Goal: Task Accomplishment & Management: Manage account settings

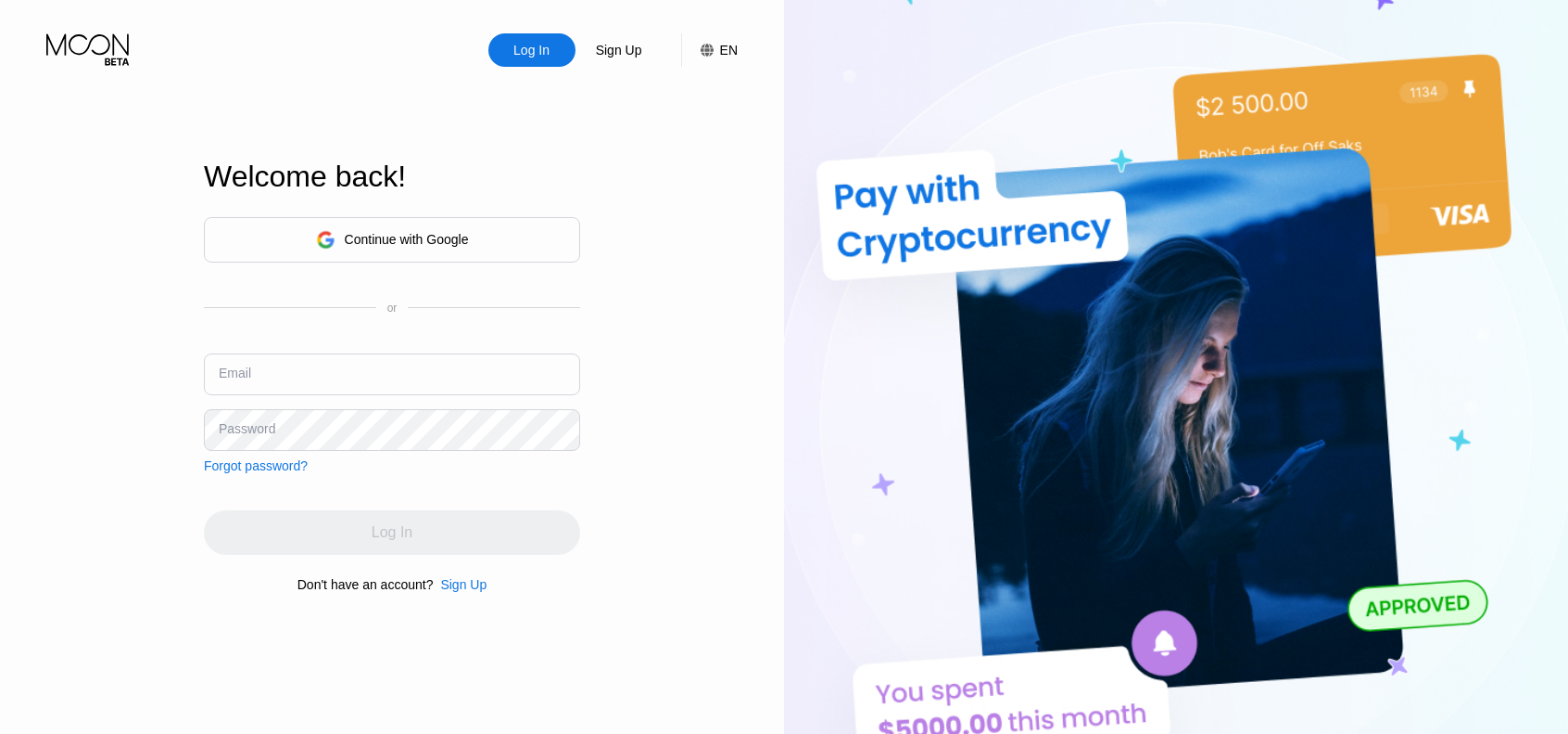
click at [345, 372] on input "text" at bounding box center [392, 374] width 377 height 42
type input "[EMAIL_ADDRESS][DOMAIN_NAME]"
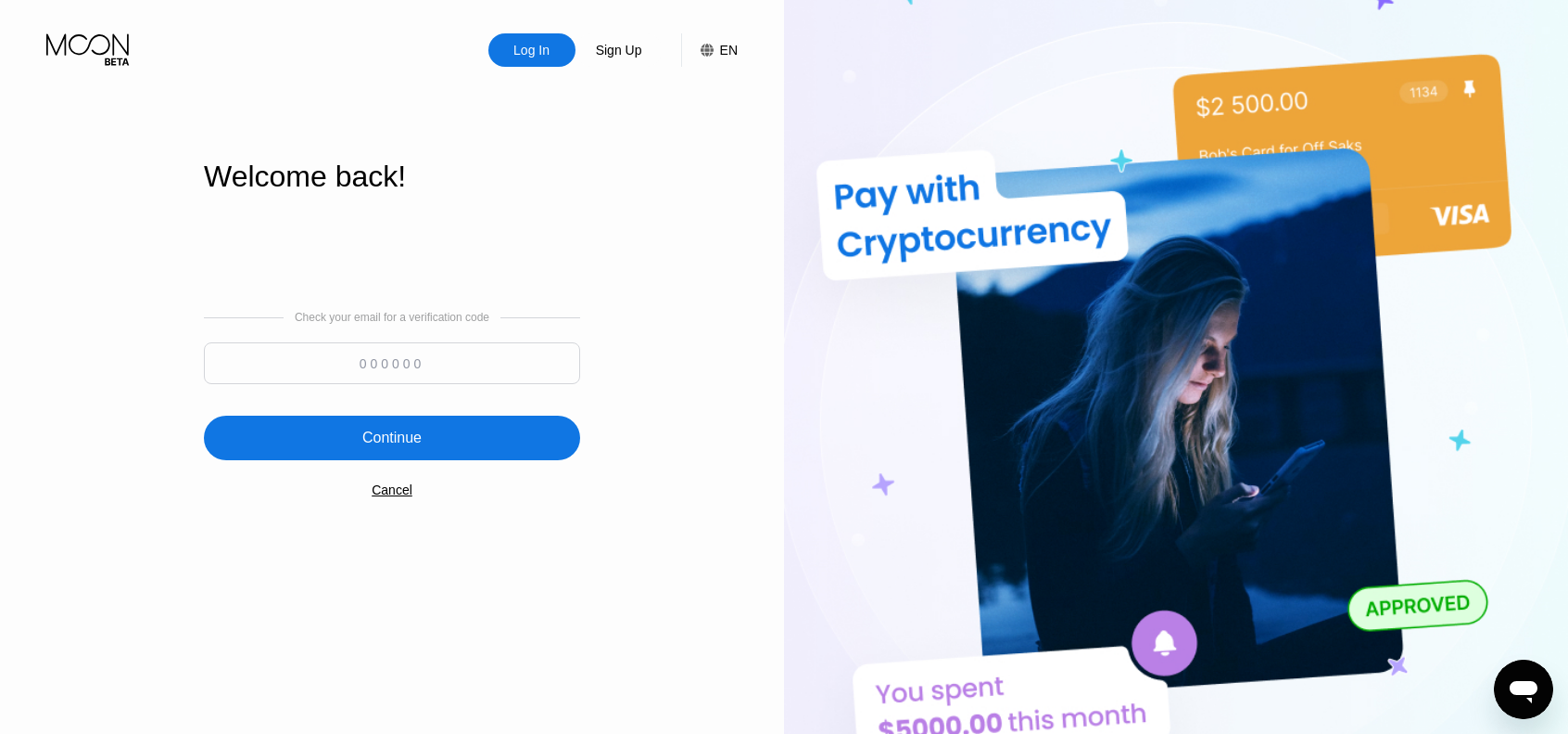
click at [435, 367] on input at bounding box center [392, 363] width 377 height 42
paste input "135127"
type input "135127"
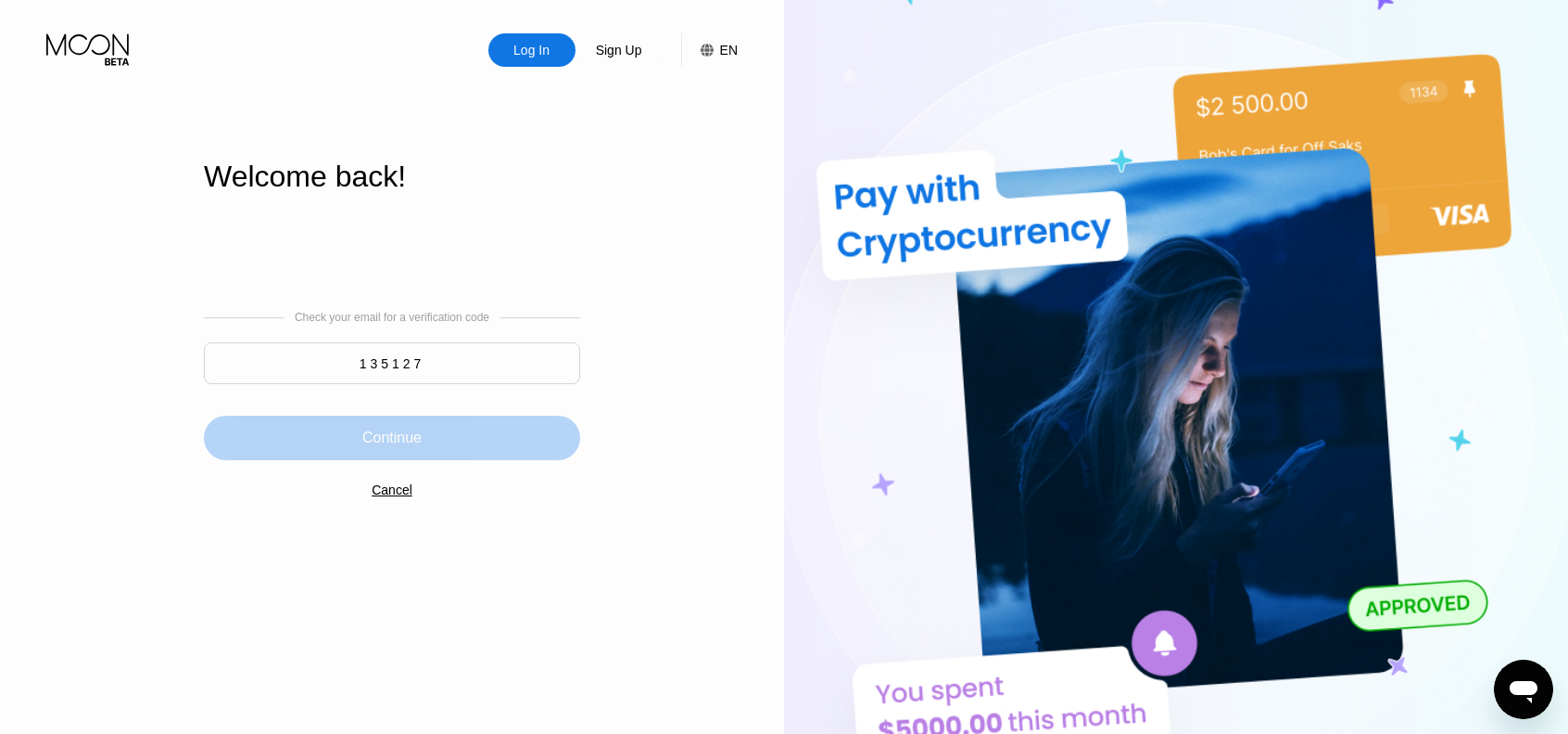
click at [463, 438] on div "Continue" at bounding box center [392, 438] width 377 height 45
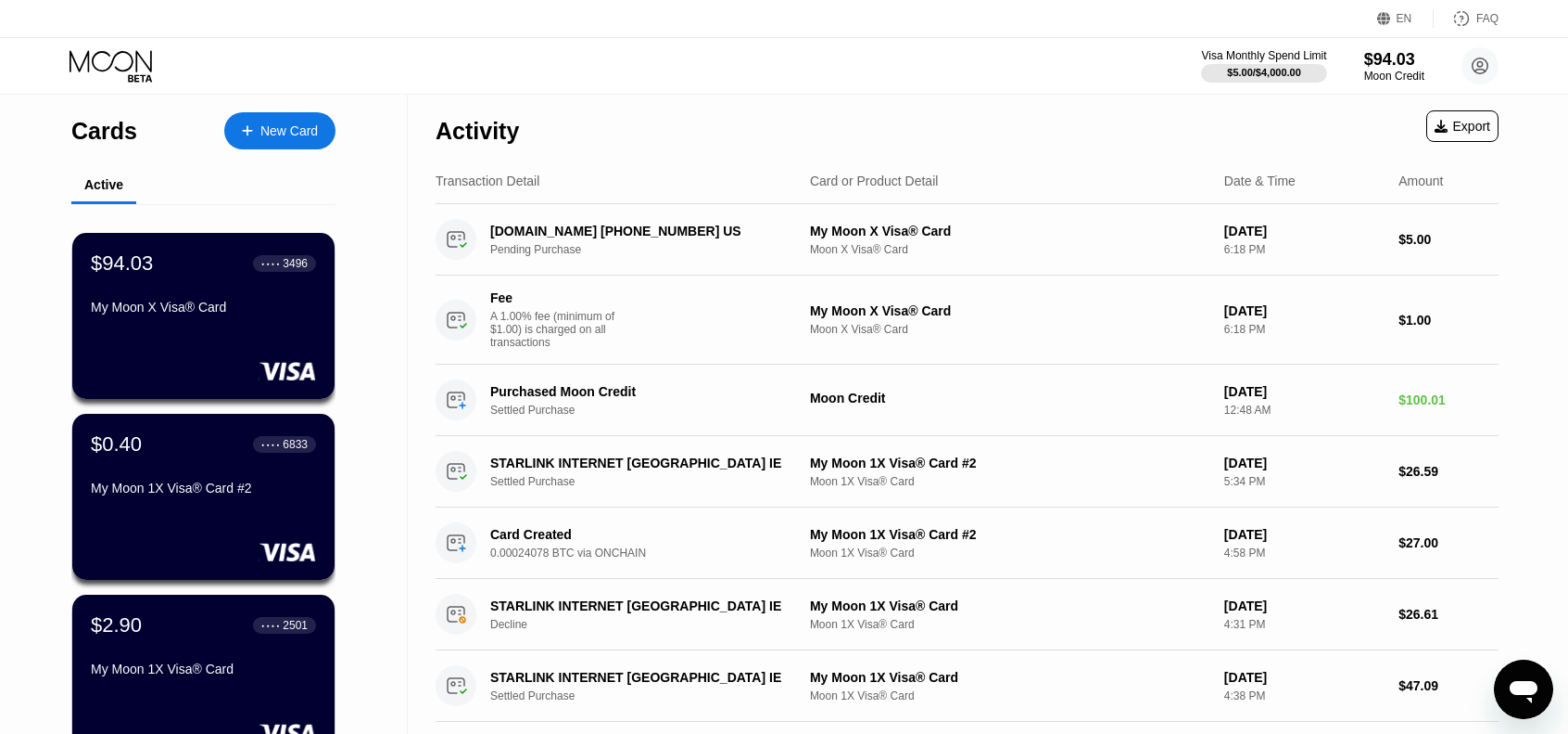
click at [219, 314] on div "My Moon X Visa® Card" at bounding box center [203, 307] width 225 height 15
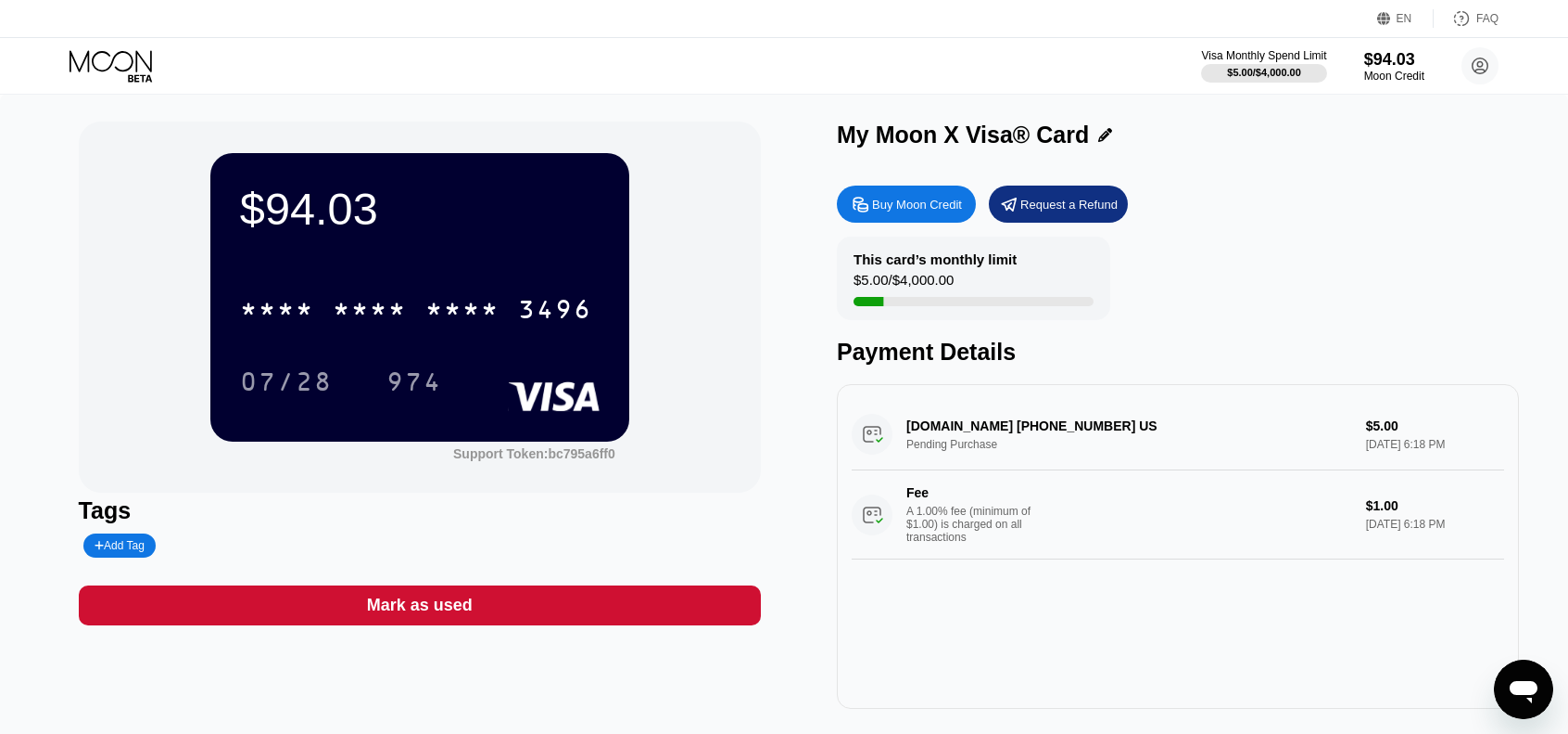
click at [130, 59] on icon at bounding box center [112, 66] width 86 height 32
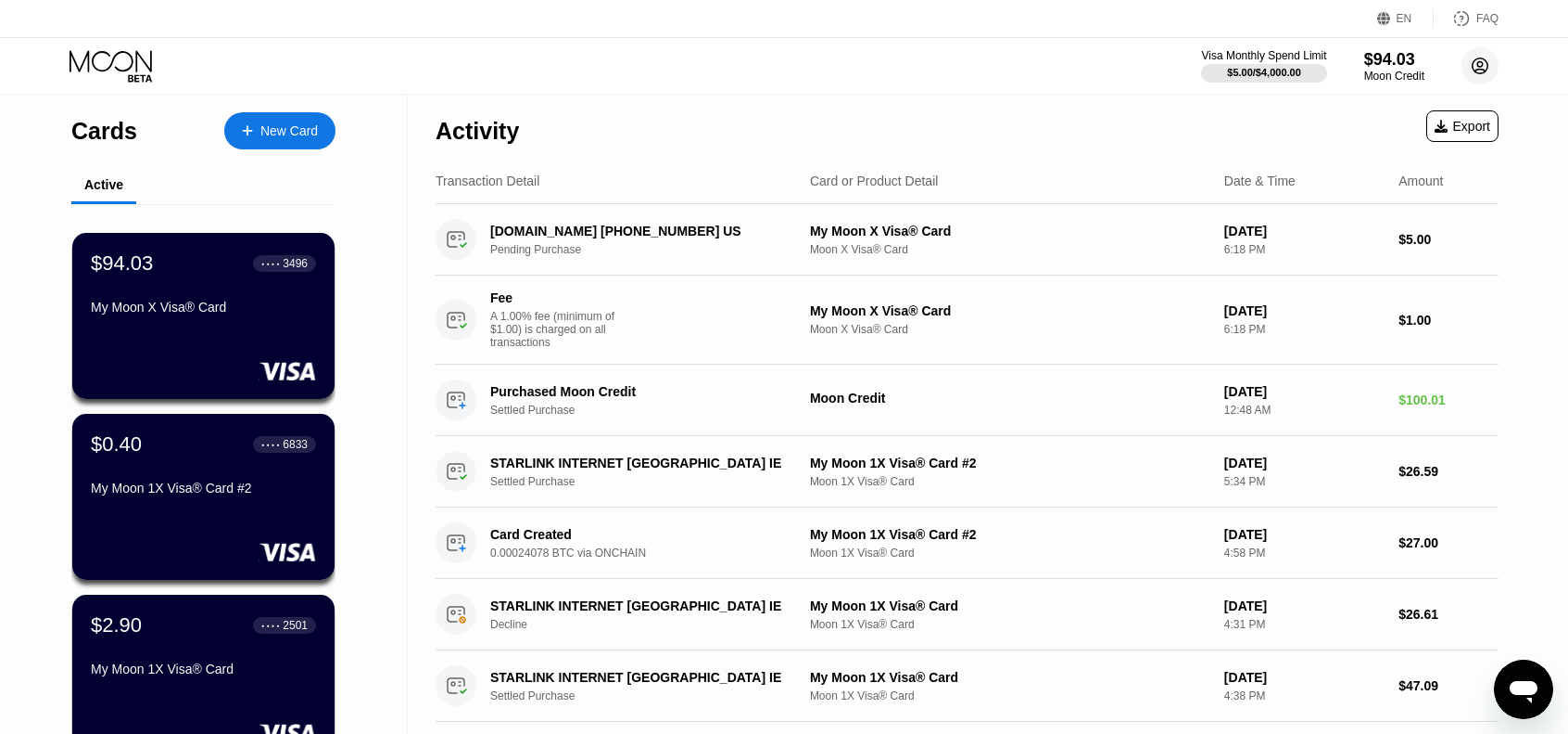
click at [1480, 64] on circle at bounding box center [1480, 66] width 37 height 37
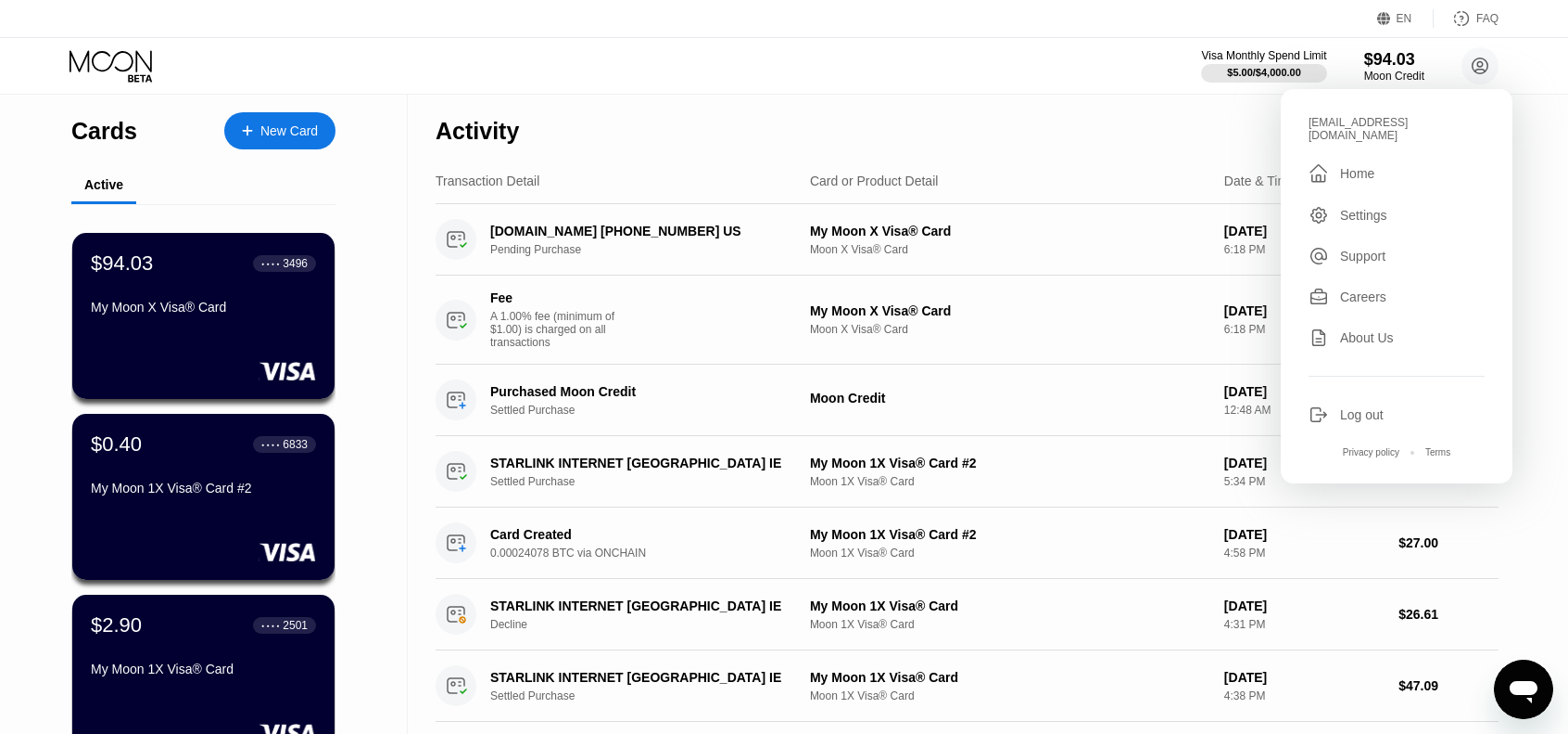
click at [1364, 407] on div "Log out" at bounding box center [1362, 415] width 44 height 15
